Goal: Communication & Community: Answer question/provide support

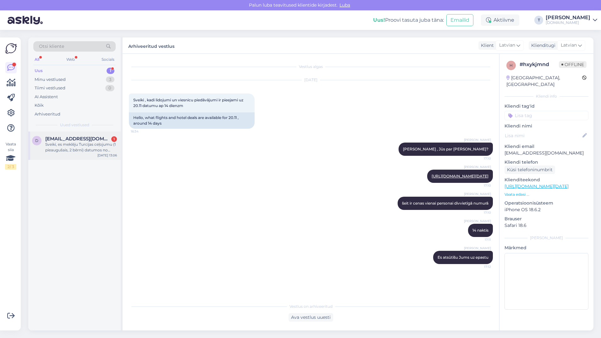
click at [89, 140] on span "[EMAIL_ADDRESS][DOMAIN_NAME]" at bounding box center [77, 139] width 65 height 6
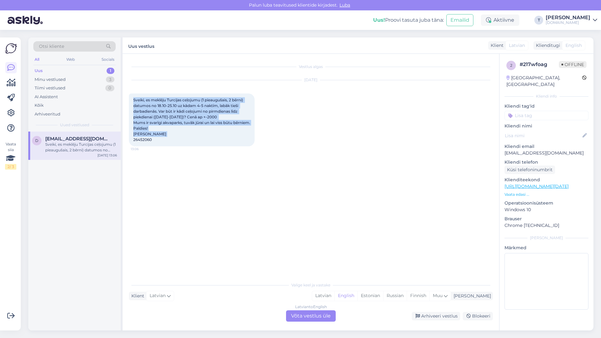
drag, startPoint x: 176, startPoint y: 149, endPoint x: 121, endPoint y: 99, distance: 74.3
click at [123, 101] on div "Vestlus algas [DATE] Sveiki, es meklēju Turcijas ceļojumu (1 pieaugušais, 2 bēr…" at bounding box center [311, 192] width 377 height 276
drag, startPoint x: 121, startPoint y: 99, endPoint x: 93, endPoint y: 80, distance: 33.1
click at [93, 80] on div "Minu vestlused 3" at bounding box center [74, 79] width 82 height 9
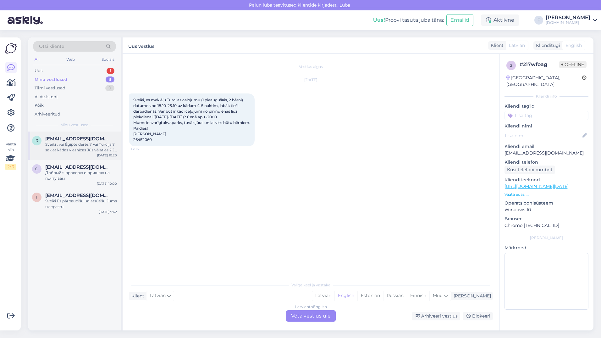
click at [80, 141] on span "[EMAIL_ADDRESS][DOMAIN_NAME]" at bounding box center [77, 139] width 65 height 6
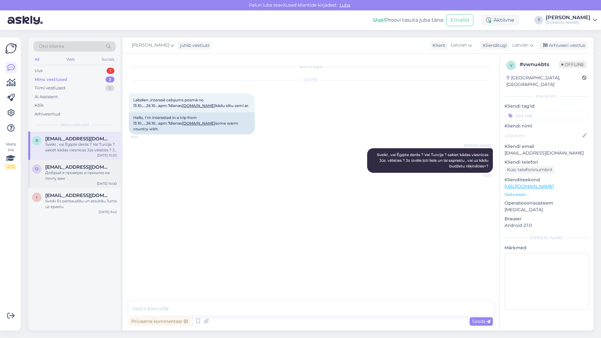
click at [76, 168] on span "[EMAIL_ADDRESS][DOMAIN_NAME]" at bounding box center [77, 167] width 65 height 6
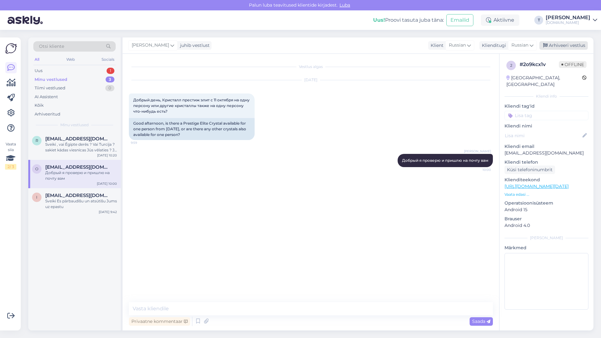
click at [570, 46] on div "Arhiveeri vestlus" at bounding box center [563, 45] width 48 height 8
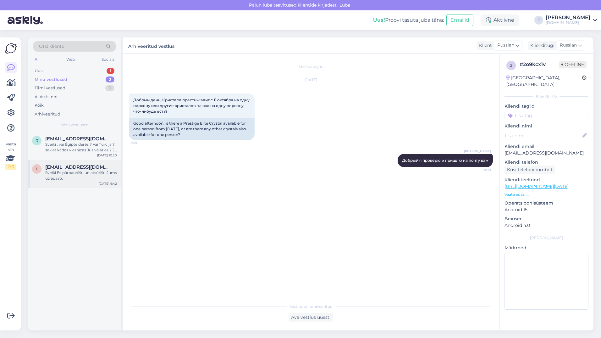
click at [46, 177] on div "Sveiki Es pārbaudīšu un atsūtīšu Jums uz epastu" at bounding box center [81, 175] width 72 height 11
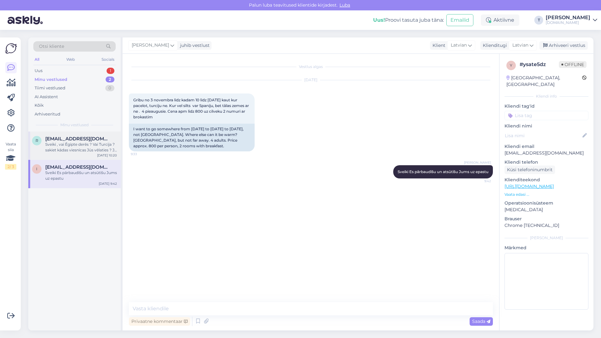
click at [80, 144] on div "Sveiki , vai Ēgipte derēs ? Vai Turcija ? sakiet kādas viesnīcas Jūs vēlaties ?…" at bounding box center [81, 146] width 72 height 11
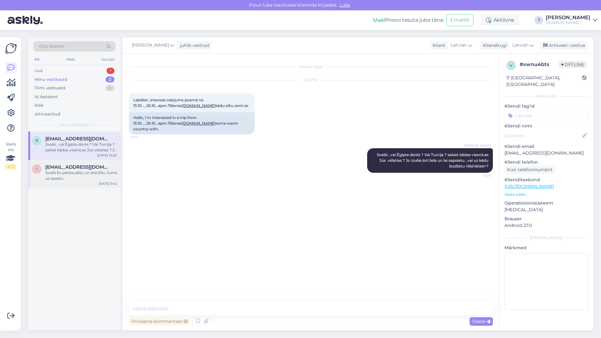
click at [81, 172] on div "Sveiki Es pārbaudīšu un atsūtīšu Jums uz epastu" at bounding box center [81, 175] width 72 height 11
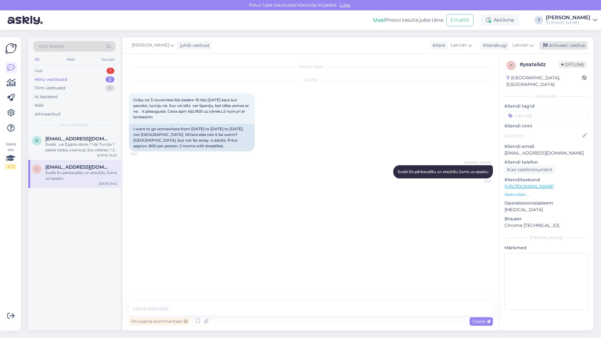
click at [560, 45] on div "Arhiveeri vestlus" at bounding box center [563, 45] width 48 height 8
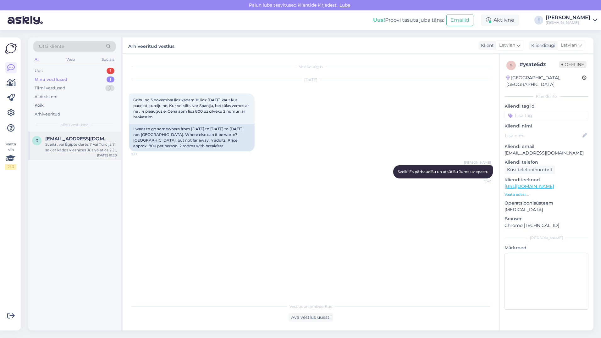
click at [98, 140] on span "[EMAIL_ADDRESS][DOMAIN_NAME]" at bounding box center [77, 139] width 65 height 6
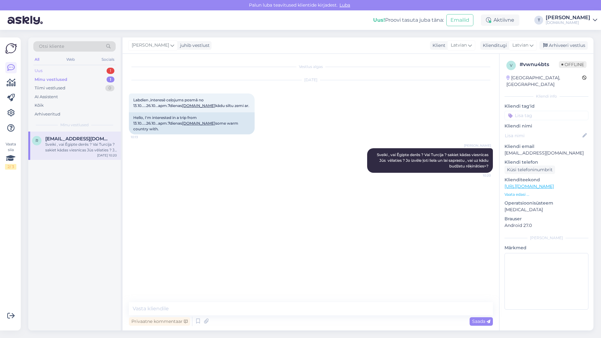
click at [95, 69] on div "Uus 1" at bounding box center [74, 70] width 82 height 9
click at [78, 142] on div "Sveiki, es meklēju Turcijas ceļojumu (1 pieaugušais, 2 bērni) datumos no 18.10-…" at bounding box center [81, 146] width 72 height 11
